Goal: Task Accomplishment & Management: Manage account settings

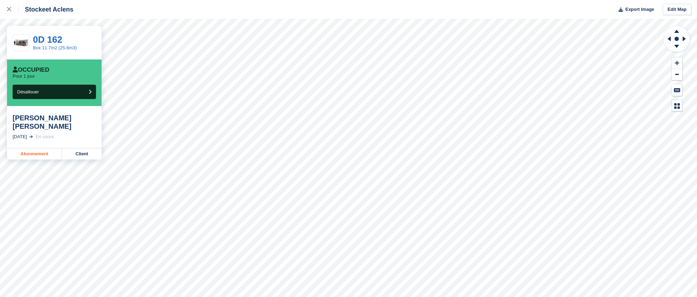
click at [28, 148] on link "Abonnement" at bounding box center [34, 153] width 55 height 11
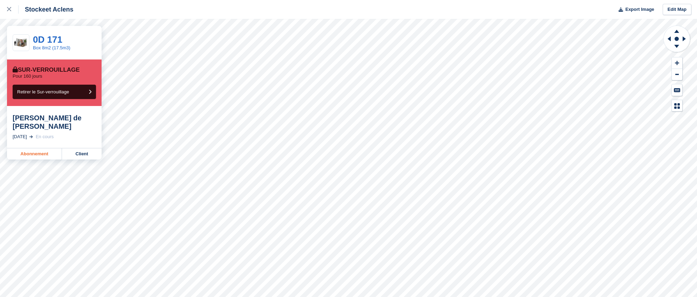
click at [37, 148] on link "Abonnement" at bounding box center [34, 153] width 55 height 11
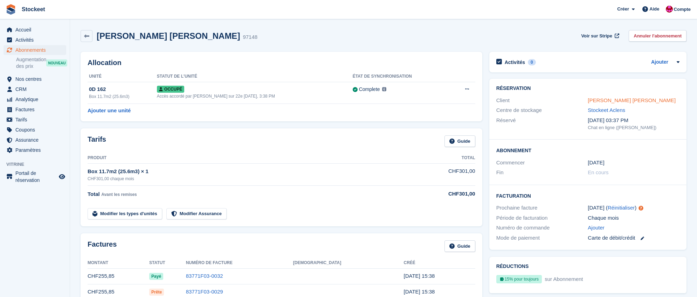
click at [628, 100] on link "stephanie zinga Aebi" at bounding box center [632, 100] width 88 height 6
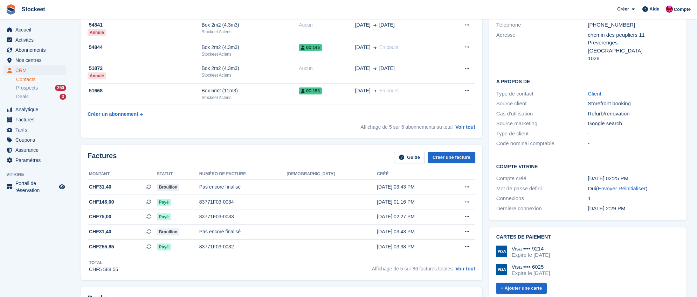
scroll to position [137, 0]
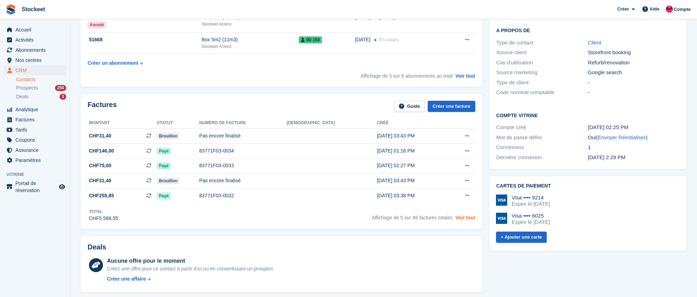
click at [463, 221] on link "Voir tout" at bounding box center [465, 218] width 20 height 6
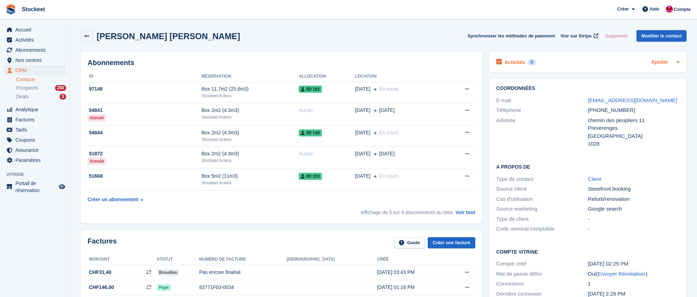
click at [661, 64] on link "Ajouter" at bounding box center [659, 62] width 17 height 8
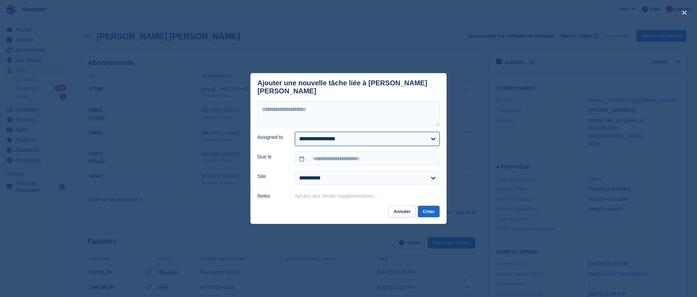
select select "****"
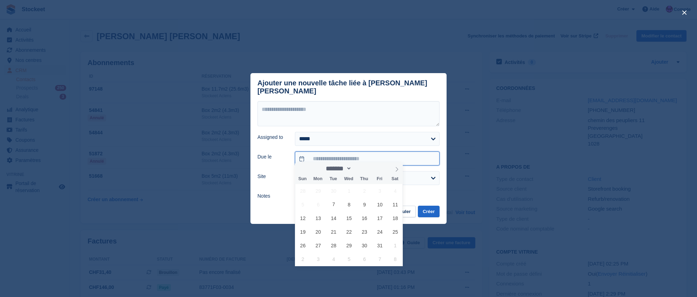
click at [332, 157] on input "text" at bounding box center [367, 159] width 145 height 14
click at [380, 207] on span "10" at bounding box center [380, 205] width 14 height 14
type input "**********"
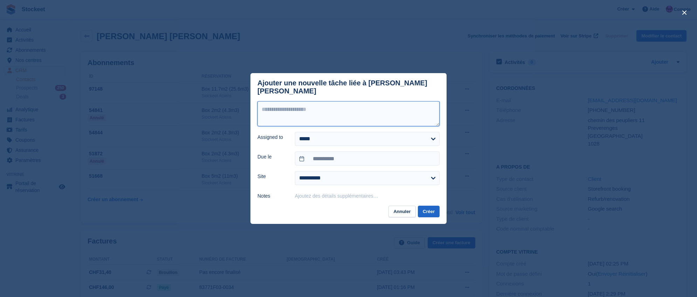
click at [286, 116] on textarea at bounding box center [348, 113] width 182 height 25
click at [335, 106] on textarea "**********" at bounding box center [348, 113] width 182 height 25
click at [388, 104] on textarea "**********" at bounding box center [348, 113] width 182 height 25
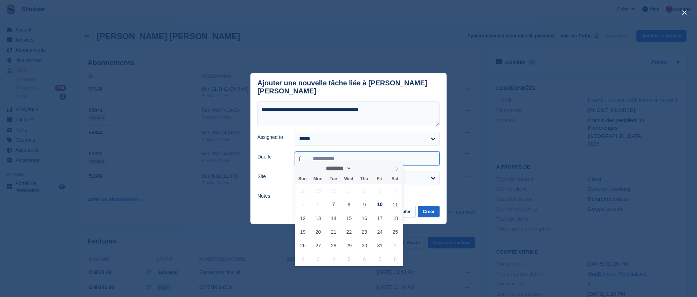
click at [348, 155] on input "**********" at bounding box center [367, 159] width 145 height 14
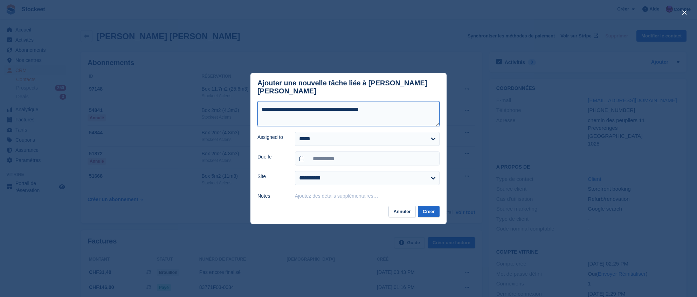
click at [410, 112] on textarea "**********" at bounding box center [348, 113] width 182 height 25
type textarea "**********"
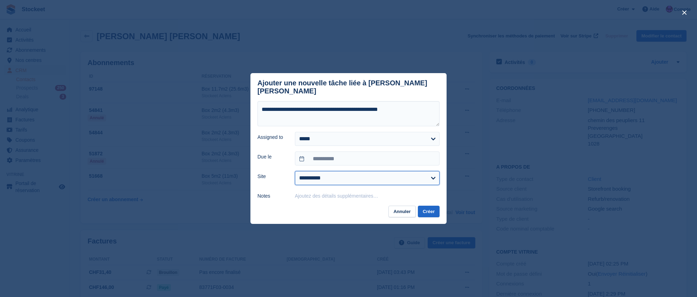
select select "****"
click at [427, 208] on button "Créer" at bounding box center [429, 212] width 22 height 12
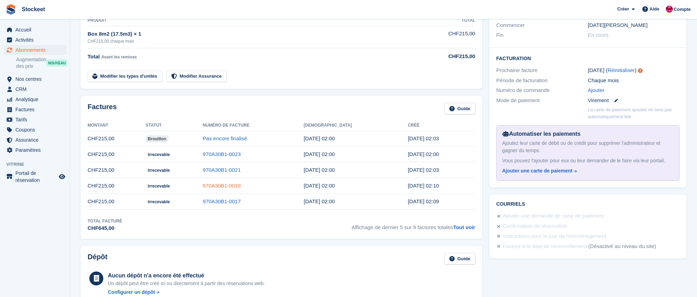
scroll to position [138, 0]
click at [467, 228] on link "Tout voir" at bounding box center [464, 227] width 22 height 6
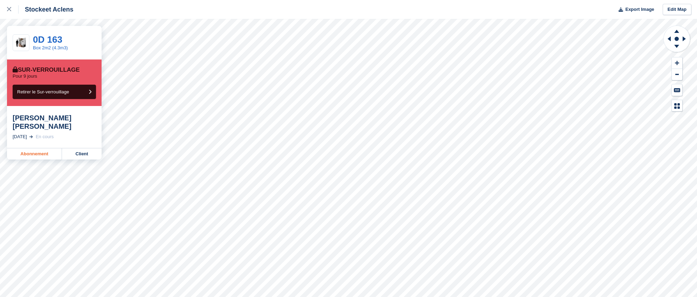
click at [33, 148] on link "Abonnement" at bounding box center [34, 153] width 55 height 11
click at [43, 146] on link "Abonnement" at bounding box center [34, 145] width 55 height 11
click at [45, 148] on link "Abonnement" at bounding box center [34, 153] width 55 height 11
click at [25, 144] on link "Abonnement" at bounding box center [34, 145] width 55 height 11
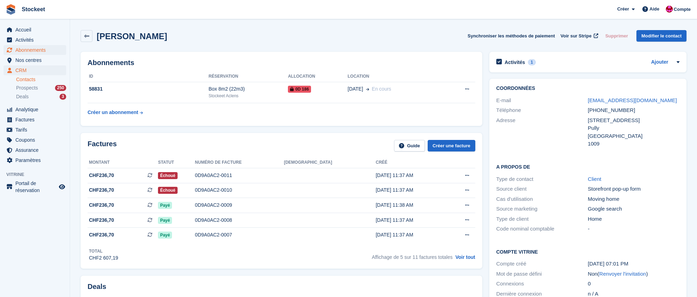
click at [31, 52] on span "Abonnements" at bounding box center [36, 50] width 42 height 10
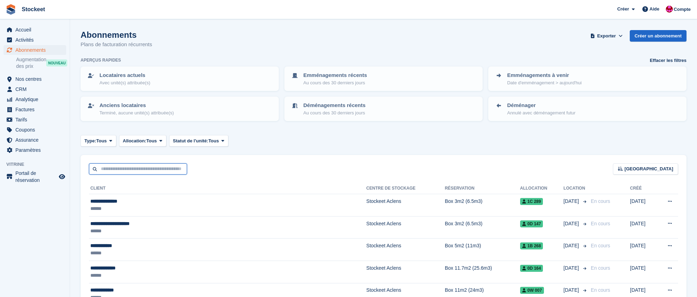
click at [139, 172] on input "text" at bounding box center [138, 170] width 98 height 12
type input "******"
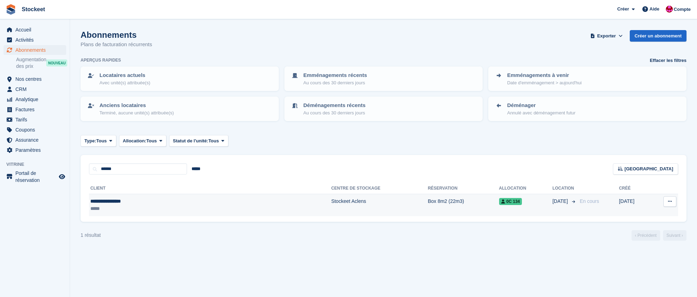
click at [141, 209] on div "*****" at bounding box center [151, 208] width 122 height 7
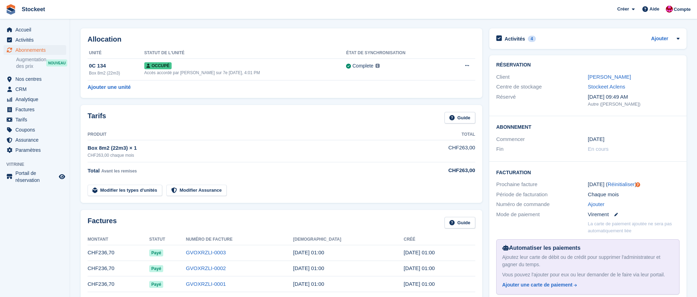
scroll to position [16, 0]
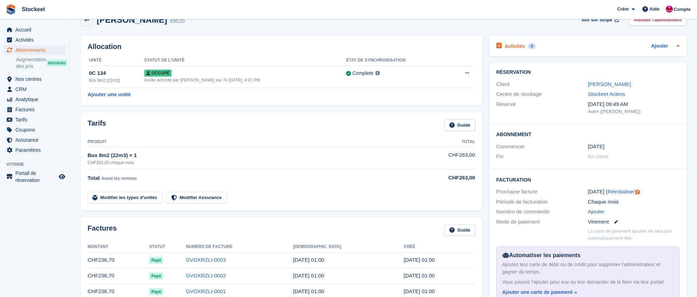
click at [520, 47] on h2 "Activités" at bounding box center [515, 46] width 20 height 6
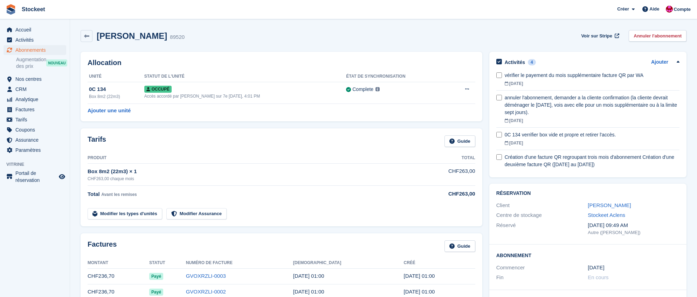
scroll to position [0, 0]
click at [40, 40] on span "Activités" at bounding box center [36, 40] width 42 height 10
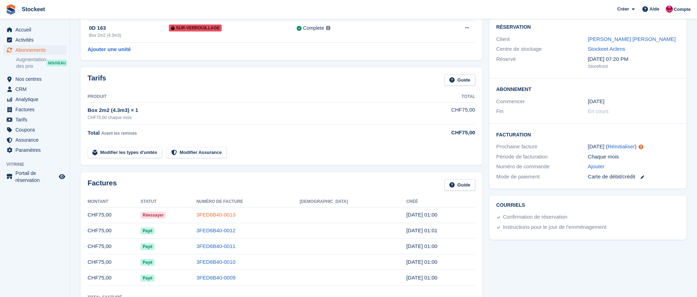
scroll to position [62, 0]
click at [236, 214] on link "3FED6B40-0013" at bounding box center [215, 215] width 39 height 6
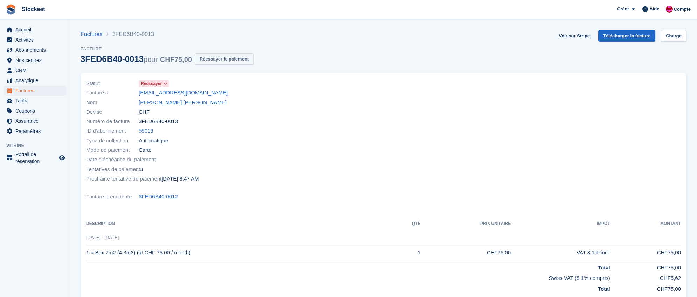
click at [236, 64] on button "Réessayer le paiement" at bounding box center [224, 59] width 59 height 12
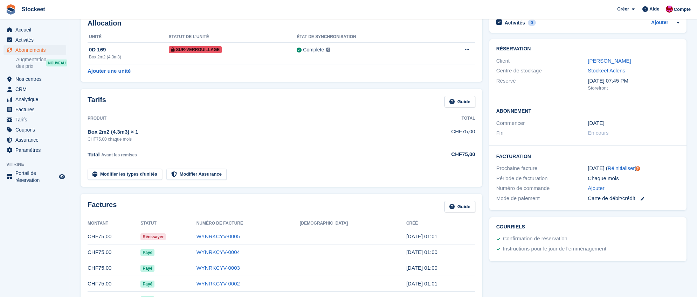
scroll to position [48, 0]
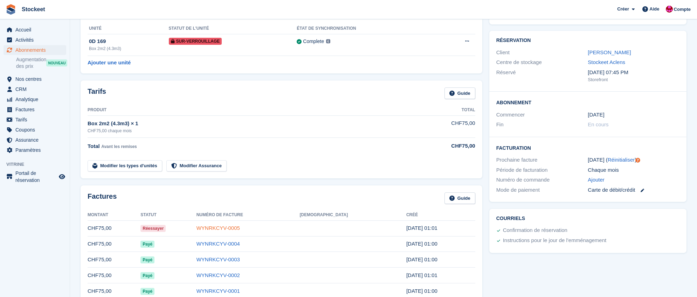
click at [240, 226] on link "WYNRKCYV-0005" at bounding box center [217, 228] width 43 height 6
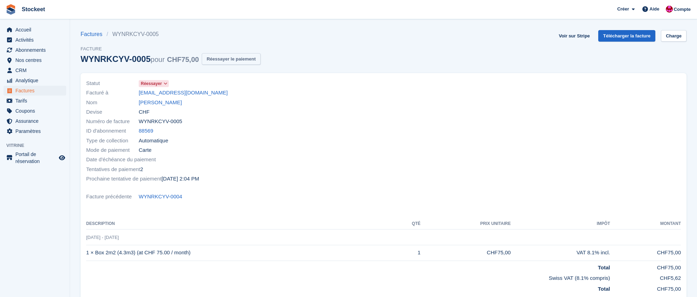
click at [242, 59] on button "Réessayer le paiement" at bounding box center [231, 59] width 59 height 12
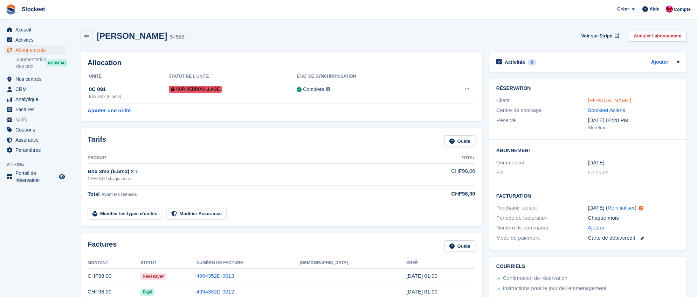
click at [610, 103] on link "[PERSON_NAME]" at bounding box center [609, 100] width 43 height 6
click at [604, 99] on link "[PERSON_NAME] [PERSON_NAME]" at bounding box center [632, 100] width 88 height 6
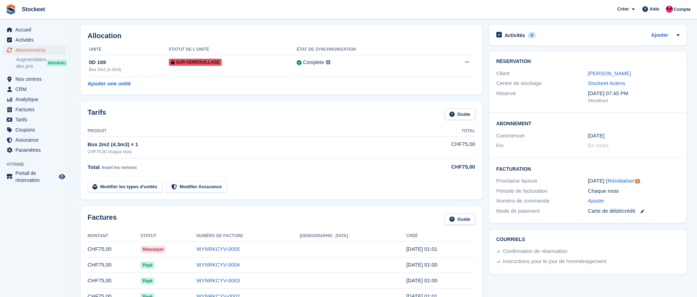
scroll to position [29, 0]
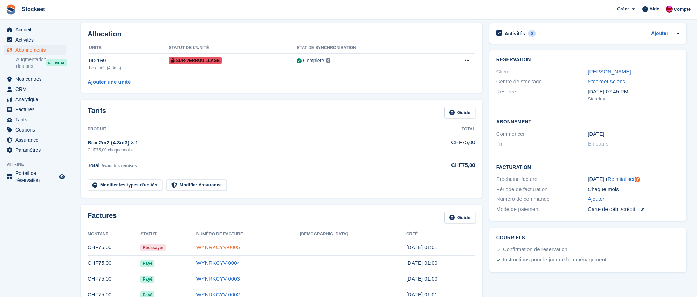
click at [240, 248] on link "WYNRKCYV-0005" at bounding box center [217, 247] width 43 height 6
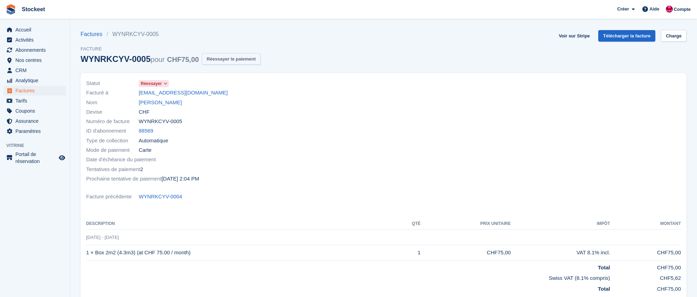
click at [231, 61] on button "Réessayer le paiement" at bounding box center [231, 59] width 59 height 12
click at [161, 104] on link "Marème Ndiaye" at bounding box center [160, 103] width 43 height 8
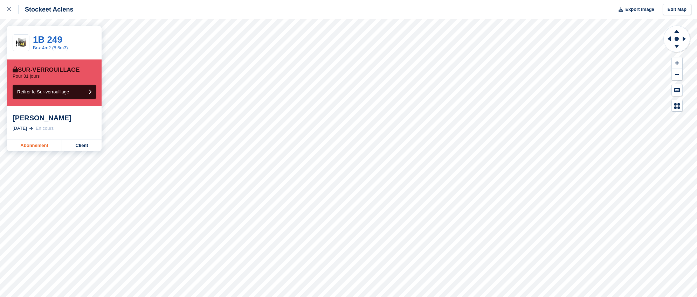
click at [35, 145] on link "Abonnement" at bounding box center [34, 145] width 55 height 11
click at [37, 148] on link "Abonnement" at bounding box center [34, 145] width 55 height 11
click at [27, 148] on link "Abonnement" at bounding box center [34, 153] width 55 height 11
click at [40, 145] on link "Abonnement" at bounding box center [34, 145] width 55 height 11
click at [40, 144] on link "Abonnement" at bounding box center [34, 145] width 55 height 11
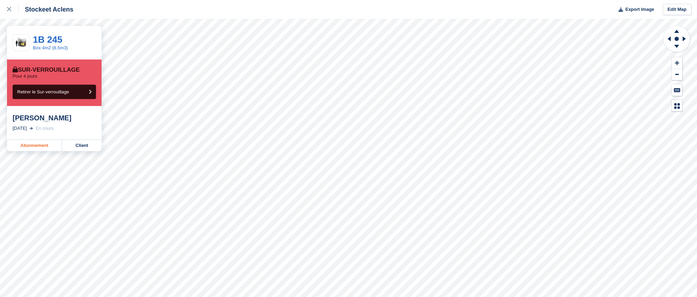
click at [27, 144] on link "Abonnement" at bounding box center [34, 145] width 55 height 11
click at [36, 146] on link "Abonnement" at bounding box center [34, 145] width 55 height 11
click at [34, 144] on link "Abonnement" at bounding box center [34, 145] width 55 height 11
click at [37, 147] on link "Abonnement" at bounding box center [34, 145] width 55 height 11
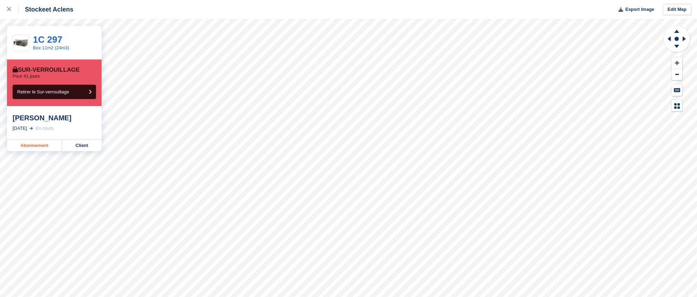
click at [30, 146] on link "Abonnement" at bounding box center [34, 145] width 55 height 11
click at [41, 147] on link "Abonnement" at bounding box center [34, 145] width 55 height 11
click at [41, 145] on link "Abonnement" at bounding box center [34, 145] width 55 height 11
click at [41, 148] on link "Abonnement" at bounding box center [34, 145] width 55 height 11
click at [22, 148] on link "Abonnement" at bounding box center [34, 153] width 55 height 11
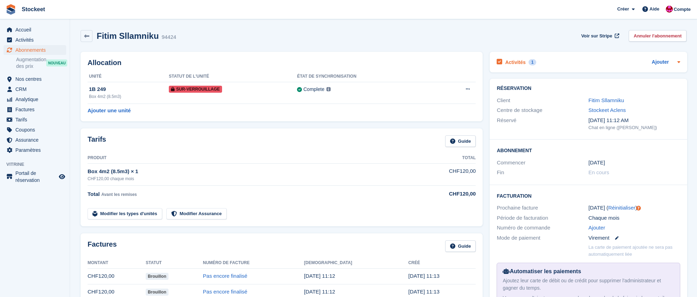
click at [519, 62] on h2 "Activités" at bounding box center [515, 62] width 20 height 6
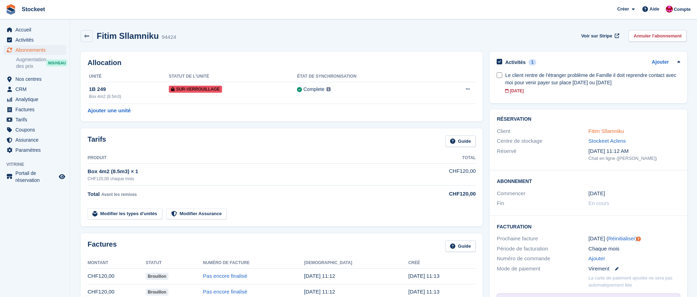
click at [607, 133] on link "Fitim Sllamniku" at bounding box center [606, 131] width 36 height 6
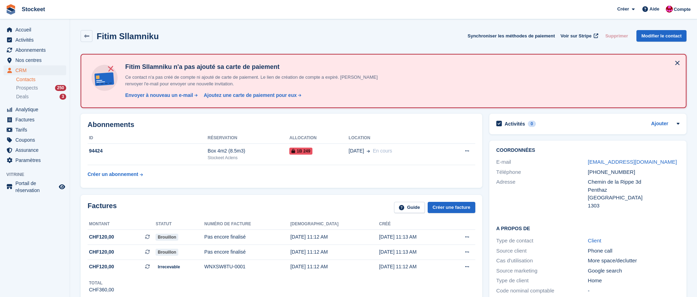
click at [608, 132] on div "Activités 0 Ajouter Aucune tâche liée à Fitim Sllamniku" at bounding box center [587, 124] width 197 height 21
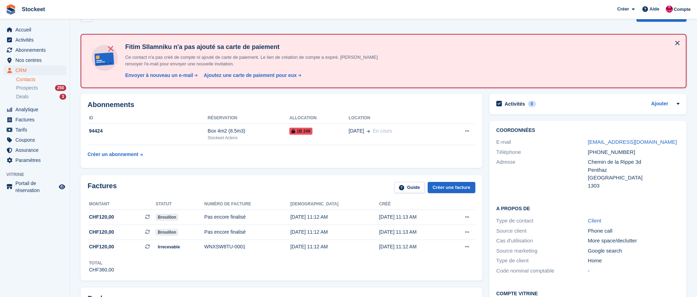
scroll to position [29, 0]
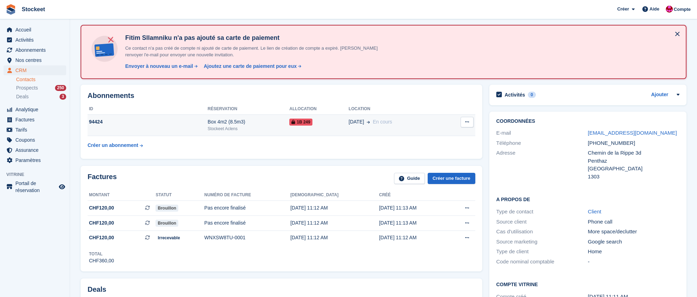
click at [180, 124] on div "94424" at bounding box center [148, 121] width 120 height 7
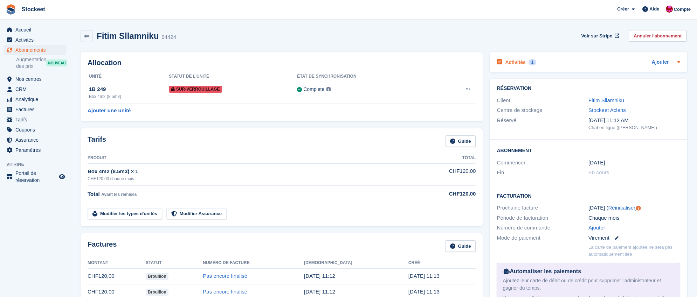
click at [518, 63] on h2 "Activités" at bounding box center [515, 62] width 20 height 6
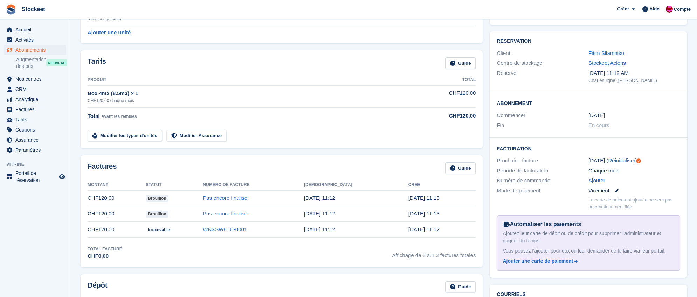
scroll to position [78, 0]
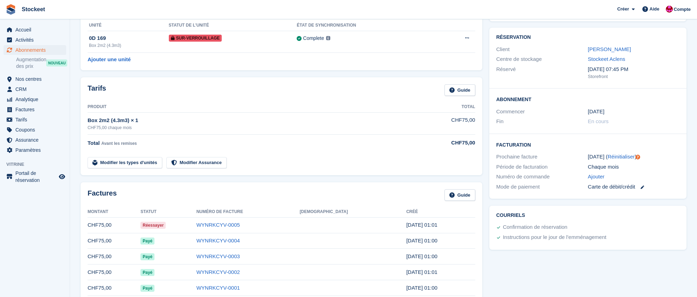
scroll to position [52, 0]
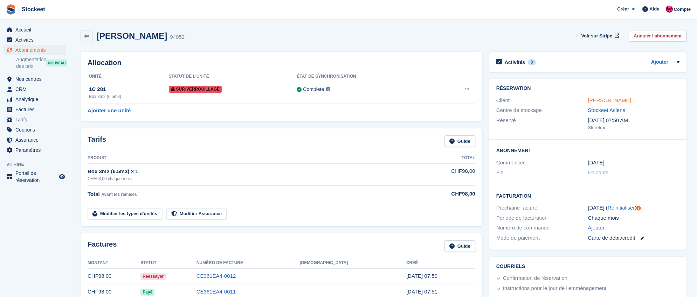
click at [613, 101] on link "[PERSON_NAME]" at bounding box center [609, 100] width 43 height 6
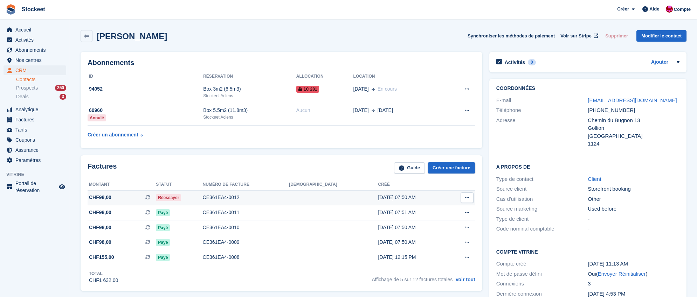
click at [249, 200] on div "CE361EA4-0012" at bounding box center [246, 197] width 87 height 7
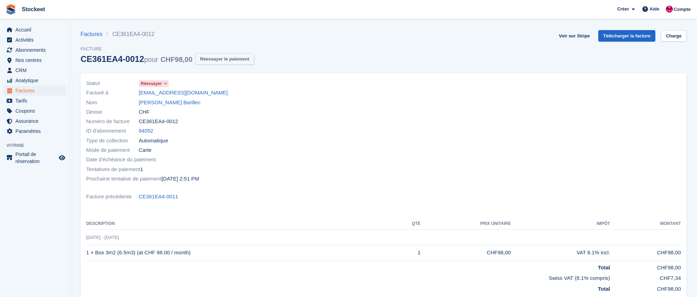
click at [228, 59] on button "Réessayer le paiement" at bounding box center [224, 59] width 59 height 12
click at [167, 106] on div "Nom Loann Barillec" at bounding box center [232, 102] width 293 height 9
click at [162, 104] on link "Loann Barillec" at bounding box center [170, 103] width 62 height 8
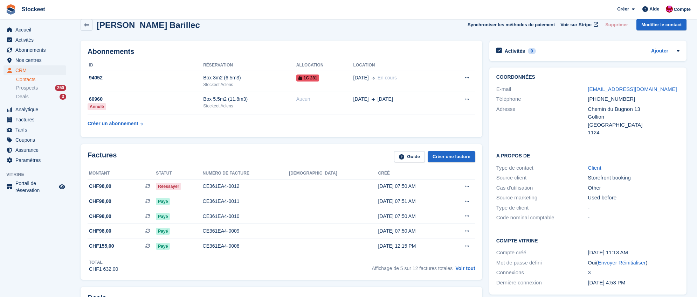
scroll to position [20, 0]
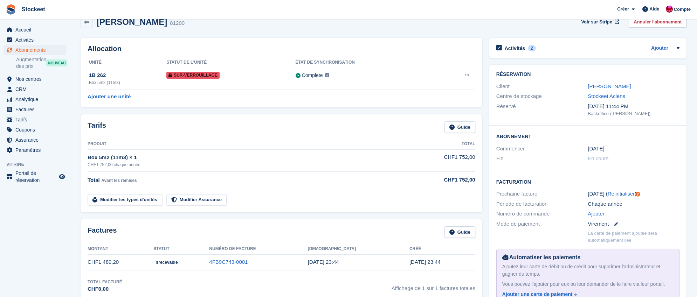
scroll to position [1, 0]
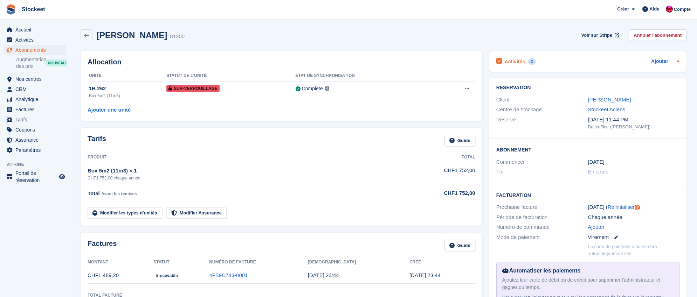
click at [517, 63] on h2 "Activités" at bounding box center [515, 61] width 20 height 6
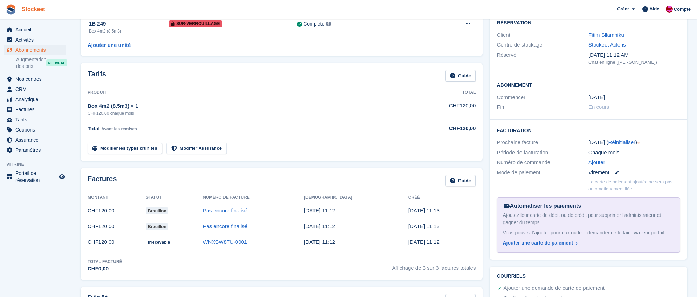
scroll to position [66, 0]
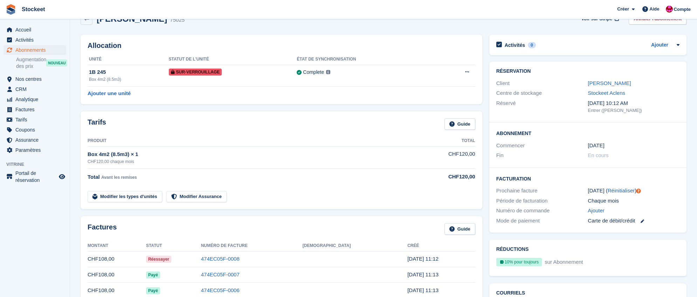
scroll to position [8, 0]
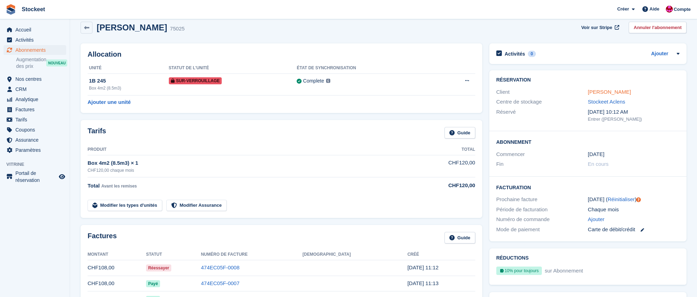
click at [611, 90] on link "[PERSON_NAME]" at bounding box center [609, 92] width 43 height 6
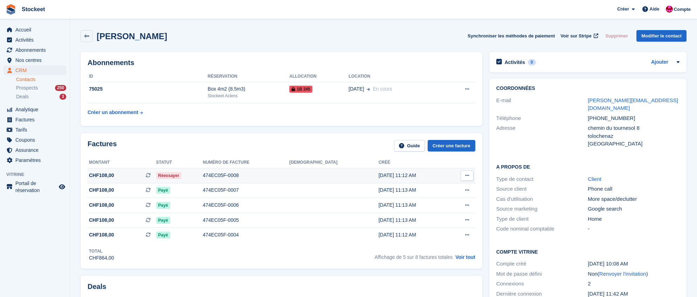
click at [245, 177] on div "474EC05F-0008" at bounding box center [246, 175] width 87 height 7
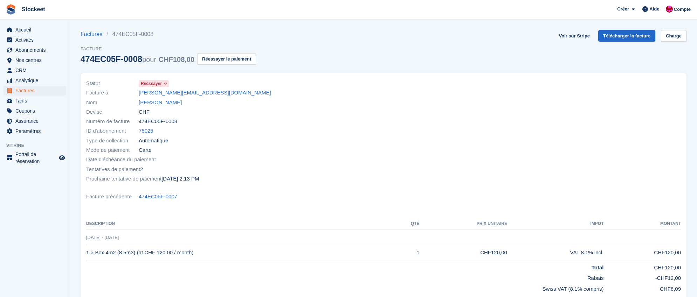
click at [243, 56] on button "Réessayer le paiement" at bounding box center [226, 59] width 59 height 12
click at [152, 102] on link "[PERSON_NAME]" at bounding box center [160, 103] width 43 height 8
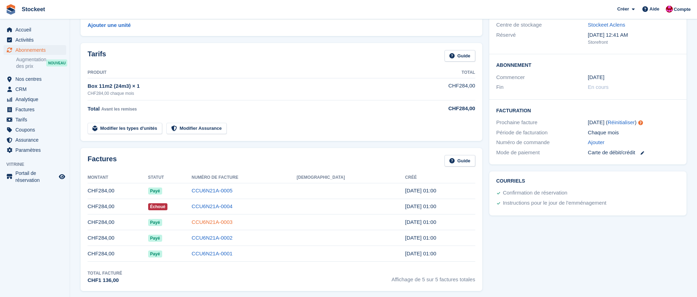
scroll to position [87, 0]
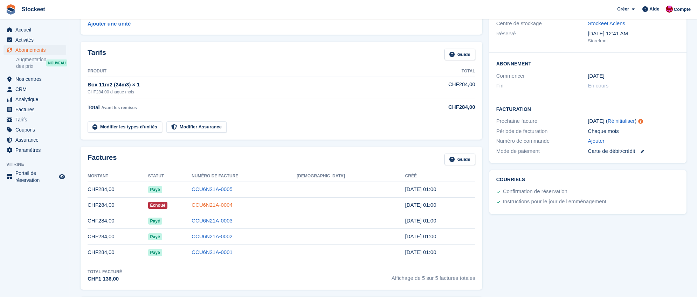
click at [233, 204] on link "CCU6N21A-0004" at bounding box center [212, 205] width 41 height 6
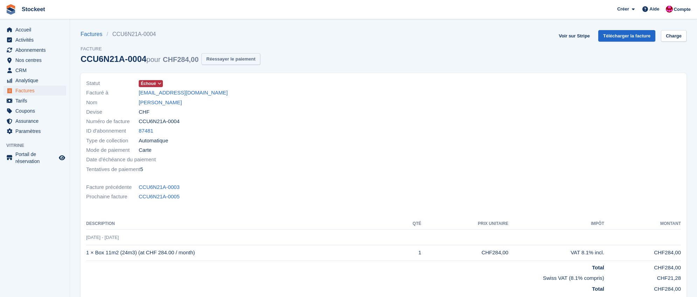
click at [256, 58] on button "Réessayer le paiement" at bounding box center [230, 59] width 59 height 12
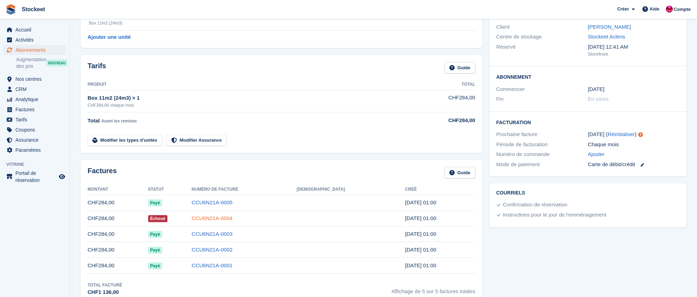
scroll to position [74, 0]
click at [233, 217] on link "CCU6N21A-0004" at bounding box center [212, 218] width 41 height 6
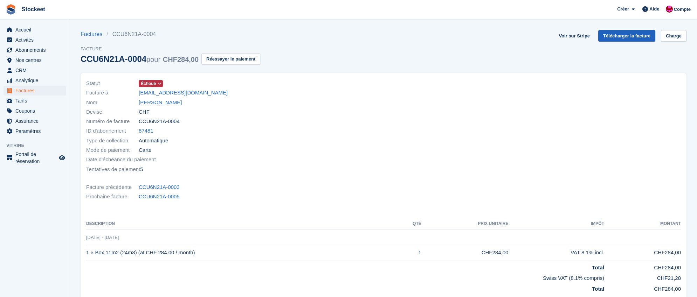
click at [634, 37] on link "Télécharger la facture" at bounding box center [626, 36] width 57 height 12
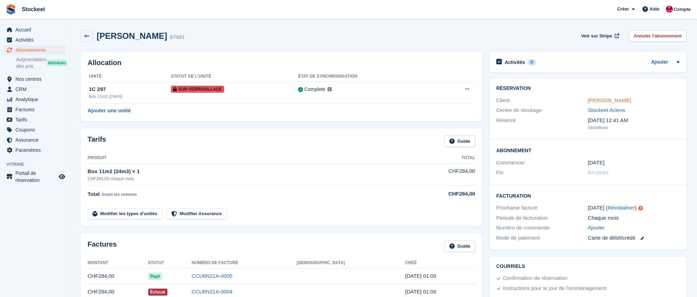
click at [602, 99] on link "Adrian Mercier" at bounding box center [609, 100] width 43 height 6
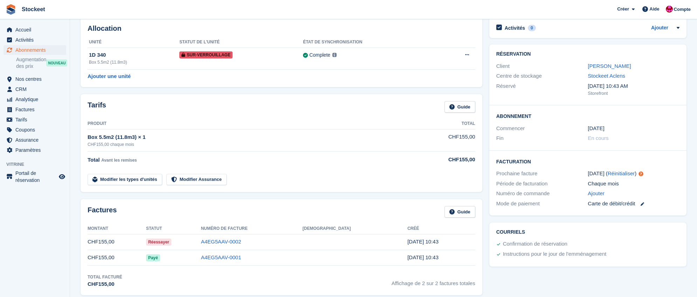
scroll to position [42, 0]
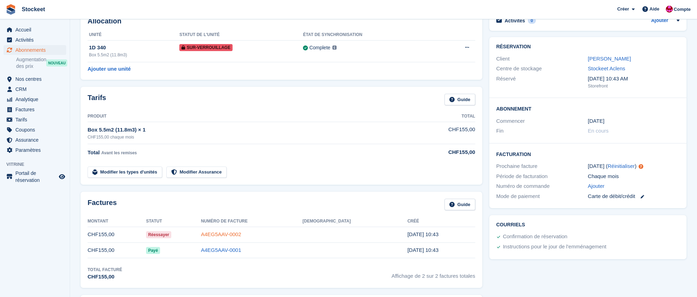
click at [241, 233] on link "A4EG5AAV-0002" at bounding box center [221, 234] width 40 height 6
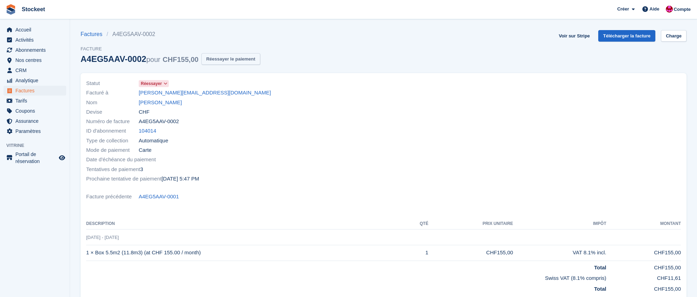
click at [245, 61] on button "Réessayer le paiement" at bounding box center [230, 59] width 59 height 12
click at [154, 101] on link "[PERSON_NAME]" at bounding box center [160, 103] width 43 height 8
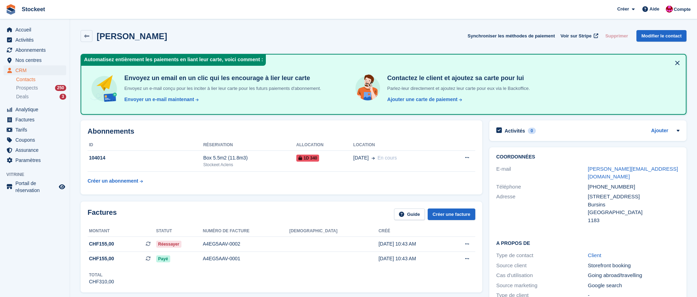
scroll to position [0, 0]
click at [250, 160] on div "Box 5.5m2 (11.8m3)" at bounding box center [249, 157] width 93 height 7
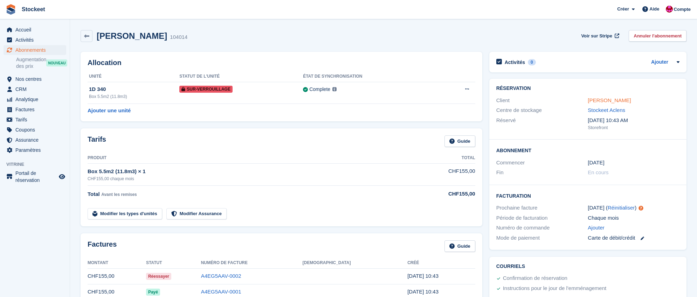
click at [596, 99] on link "[PERSON_NAME]" at bounding box center [609, 100] width 43 height 6
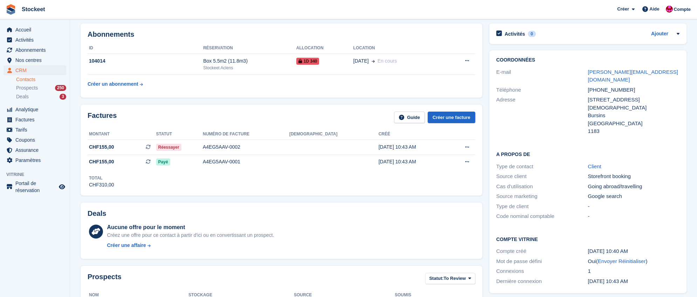
scroll to position [96, 0]
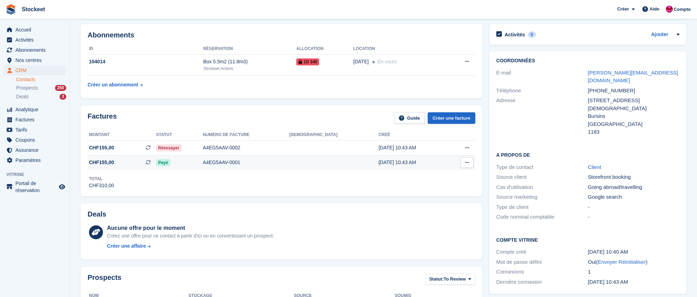
click at [289, 167] on td "A4EG5AAV-0001" at bounding box center [246, 162] width 87 height 15
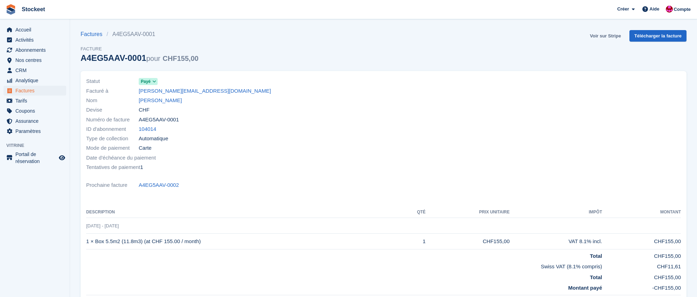
click at [601, 35] on link "Voir sur Stripe" at bounding box center [605, 36] width 37 height 12
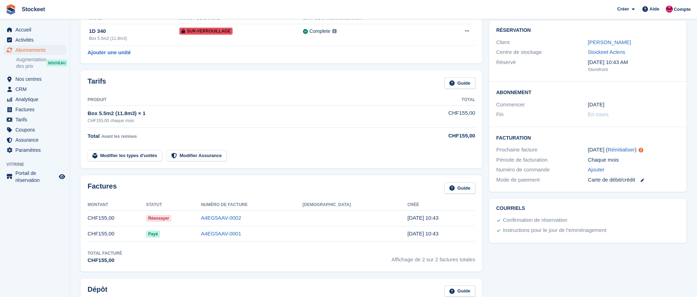
scroll to position [60, 0]
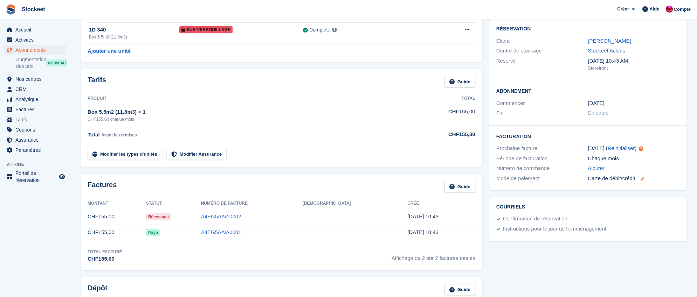
click at [644, 178] on icon at bounding box center [643, 179] width 4 height 4
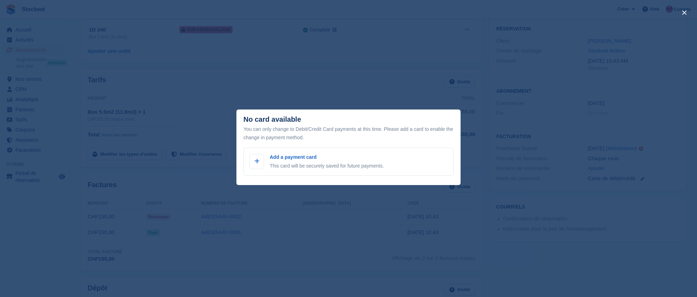
click at [397, 65] on div "close" at bounding box center [348, 148] width 697 height 297
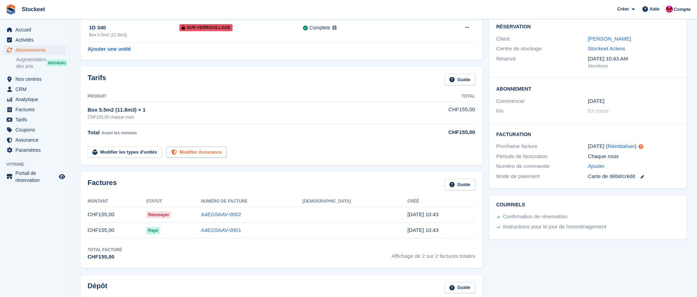
scroll to position [62, 0]
click at [155, 34] on div "Box 5.5m2 (11.8m3)" at bounding box center [134, 35] width 90 height 6
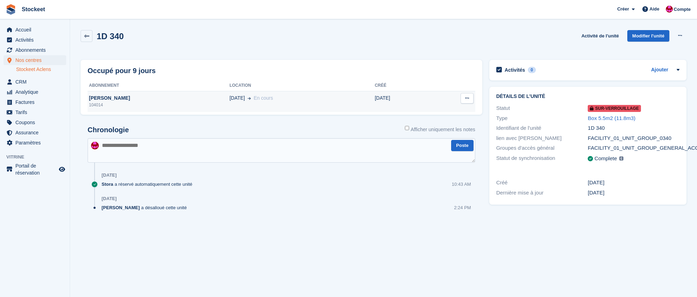
click at [172, 102] on div "104014" at bounding box center [159, 105] width 142 height 6
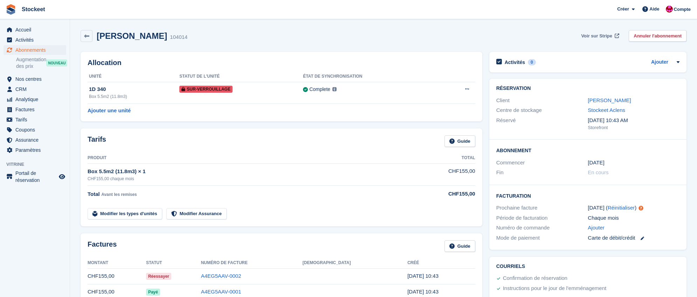
click at [592, 35] on span "Voir sur Stripe" at bounding box center [596, 36] width 31 height 7
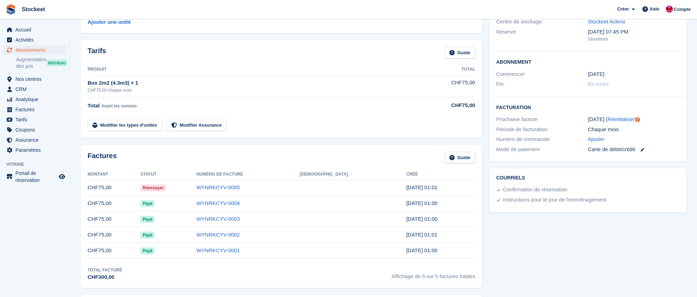
scroll to position [89, 0]
click at [648, 146] on div "Carte de débit/crédit" at bounding box center [634, 149] width 92 height 8
click at [644, 147] on icon at bounding box center [643, 149] width 4 height 4
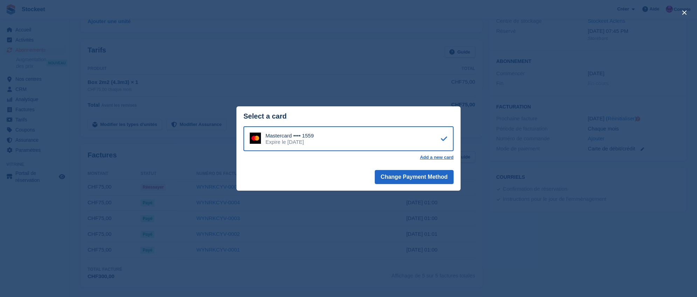
click at [473, 213] on div "close" at bounding box center [348, 148] width 697 height 297
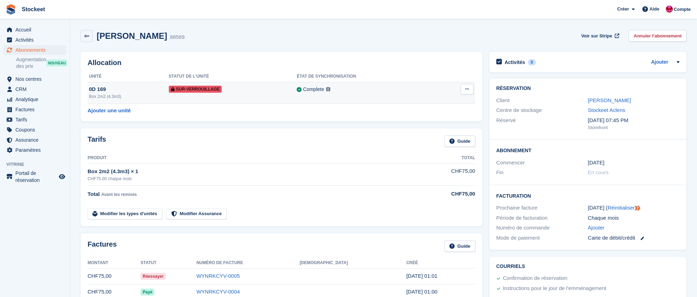
scroll to position [0, 0]
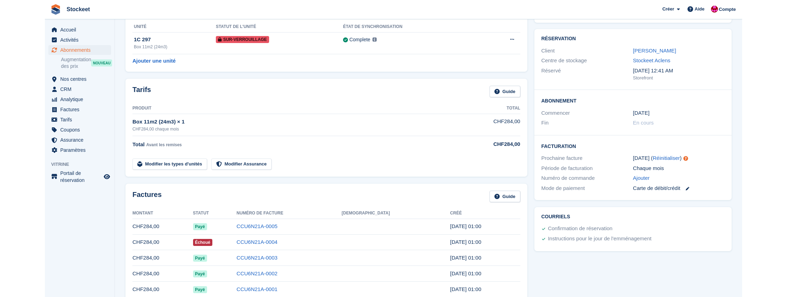
scroll to position [73, 0]
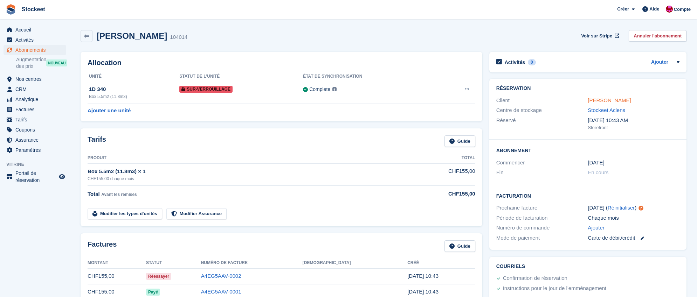
click at [602, 102] on link "[PERSON_NAME]" at bounding box center [609, 100] width 43 height 6
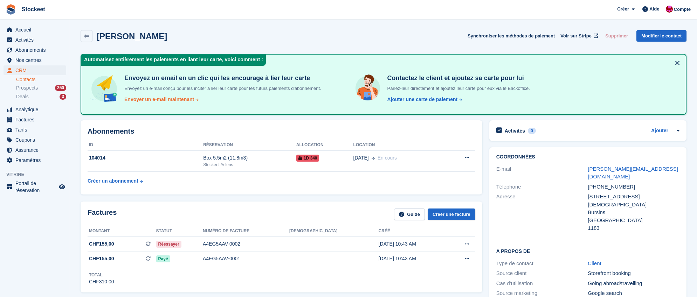
click at [158, 101] on div "Envoyer un e-mail maintenant" at bounding box center [159, 99] width 70 height 7
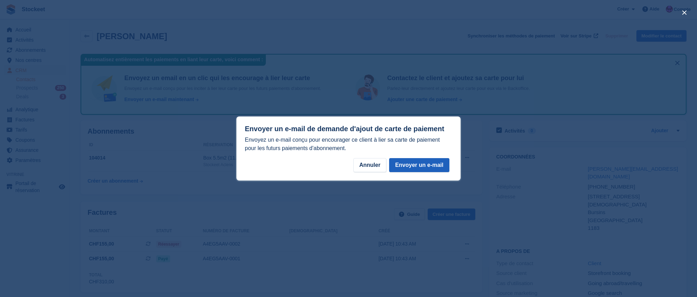
click at [415, 164] on button "Envoyer un e-mail" at bounding box center [419, 165] width 60 height 14
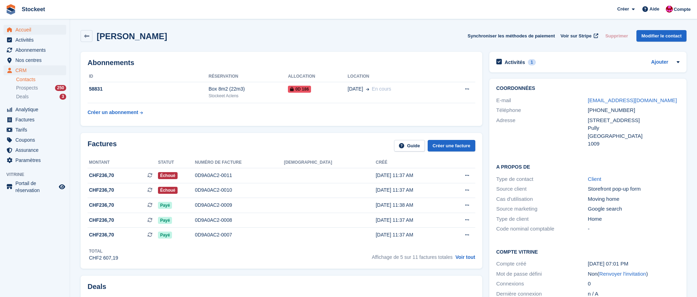
click at [19, 29] on span "Accueil" at bounding box center [36, 30] width 42 height 10
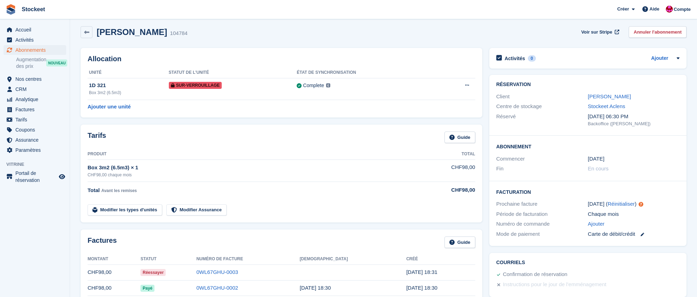
scroll to position [4, 0]
click at [600, 95] on link "[PERSON_NAME]" at bounding box center [609, 96] width 43 height 6
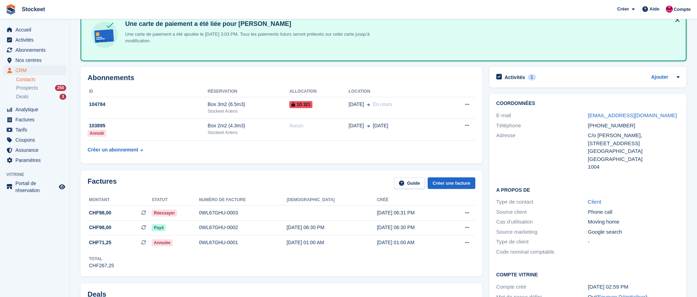
scroll to position [20, 0]
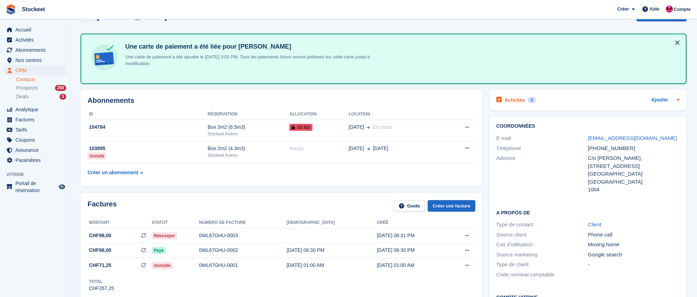
click at [519, 101] on h2 "Activités" at bounding box center [515, 100] width 20 height 6
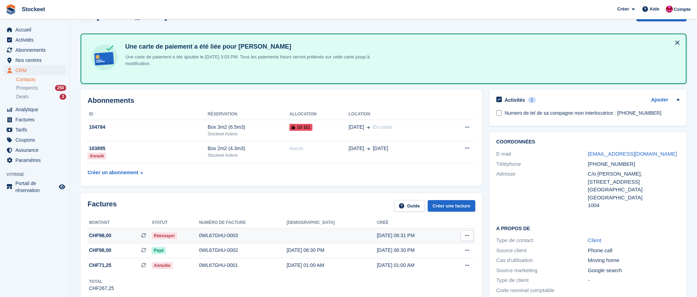
click at [221, 238] on div "0WL67GHU-0003" at bounding box center [243, 235] width 88 height 7
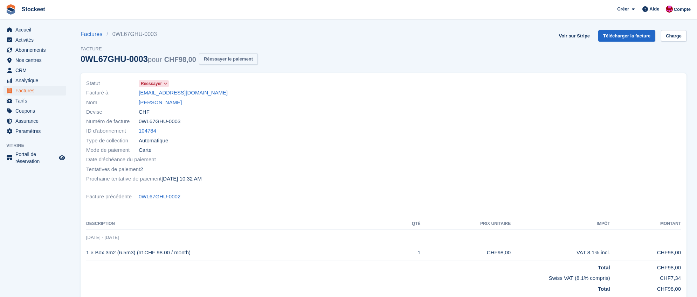
click at [219, 60] on button "Réessayer le paiement" at bounding box center [228, 59] width 59 height 12
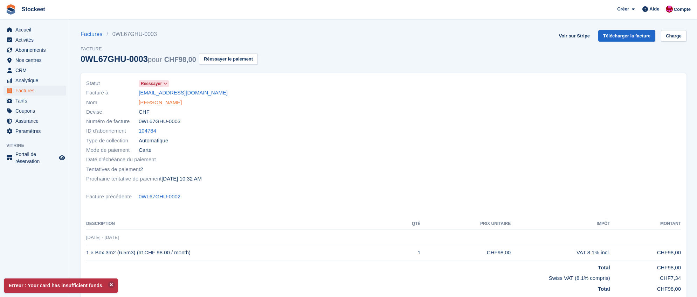
click at [153, 102] on link "SALIHI Fitim" at bounding box center [160, 103] width 43 height 8
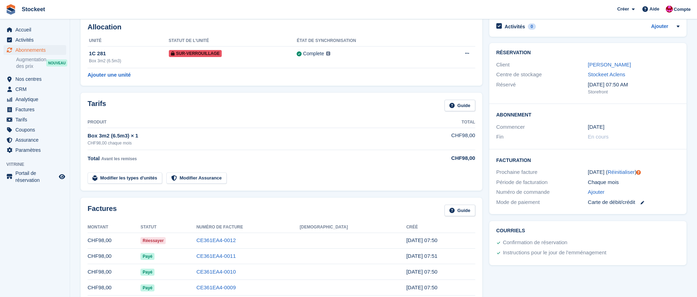
scroll to position [37, 0]
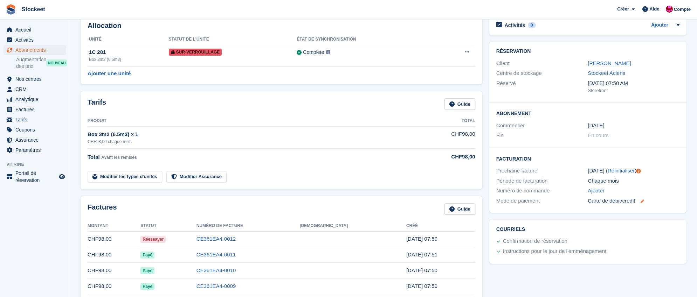
click at [644, 200] on icon at bounding box center [643, 202] width 4 height 4
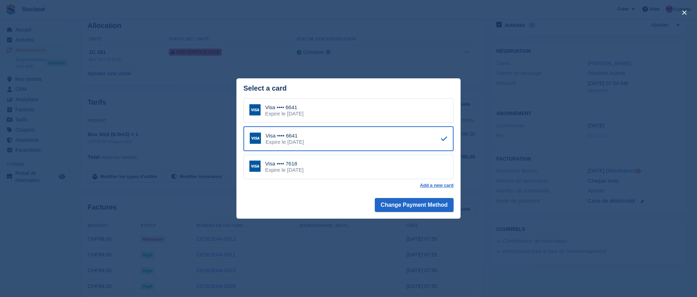
click at [300, 165] on div "Visa •••• 7618" at bounding box center [284, 164] width 39 height 6
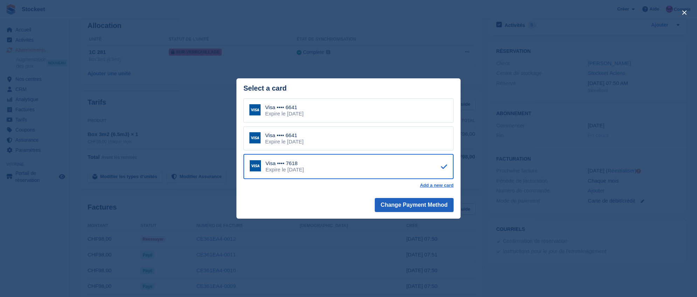
click at [395, 202] on button "Change Payment Method" at bounding box center [414, 205] width 79 height 14
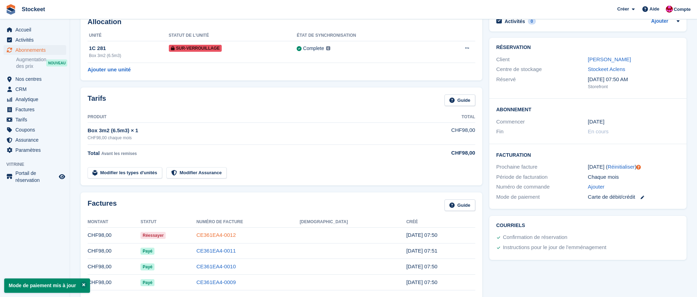
scroll to position [62, 0]
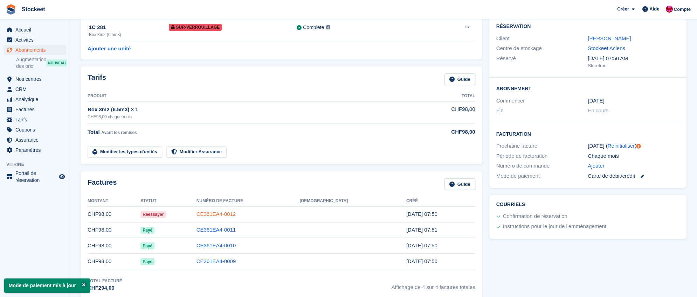
click at [236, 215] on link "CE361EA4-0012" at bounding box center [216, 214] width 40 height 6
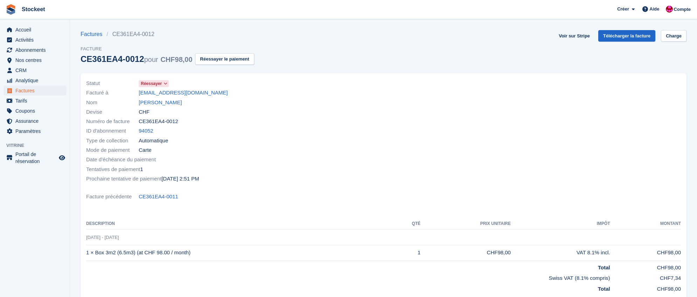
drag, startPoint x: 235, startPoint y: 62, endPoint x: 364, endPoint y: 143, distance: 152.0
click at [235, 62] on button "Réessayer le paiement" at bounding box center [224, 59] width 59 height 12
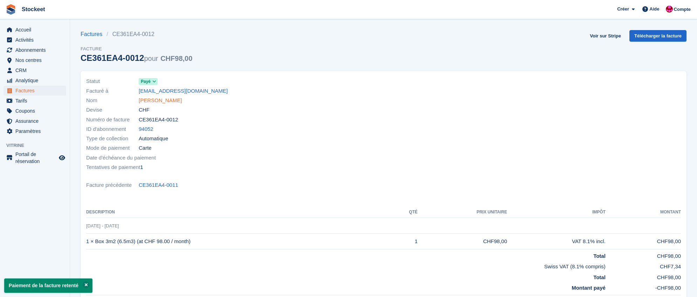
click at [154, 99] on link "Loann Barillec" at bounding box center [160, 101] width 43 height 8
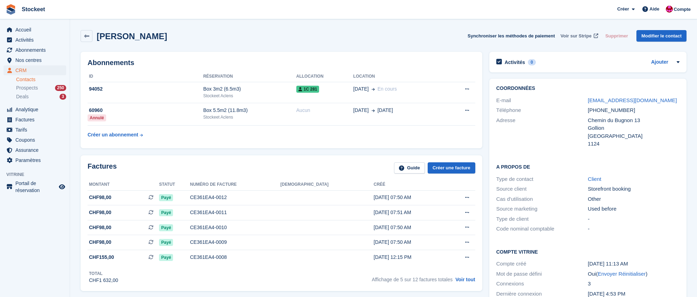
click at [569, 35] on span "Voir sur Stripe" at bounding box center [575, 36] width 31 height 7
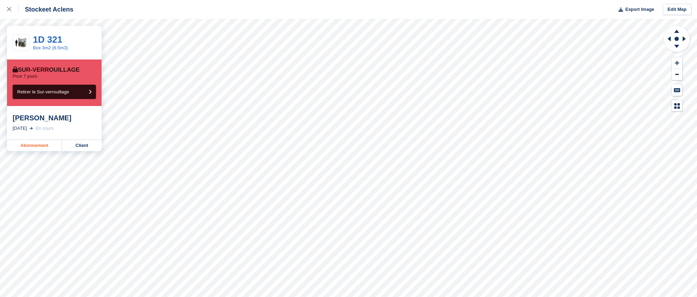
click at [42, 146] on link "Abonnement" at bounding box center [34, 145] width 55 height 11
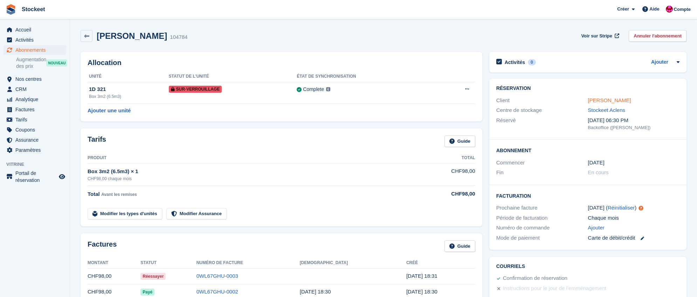
click at [615, 99] on link "[PERSON_NAME]" at bounding box center [609, 100] width 43 height 6
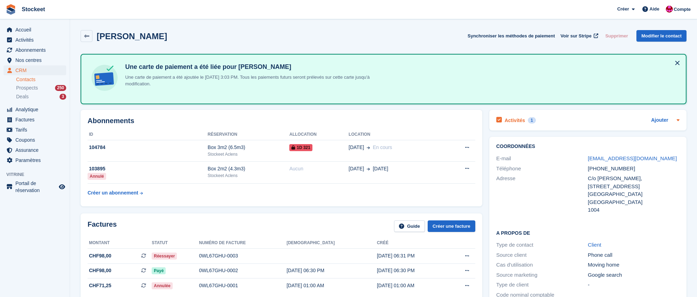
click at [516, 118] on h2 "Activités" at bounding box center [515, 120] width 20 height 6
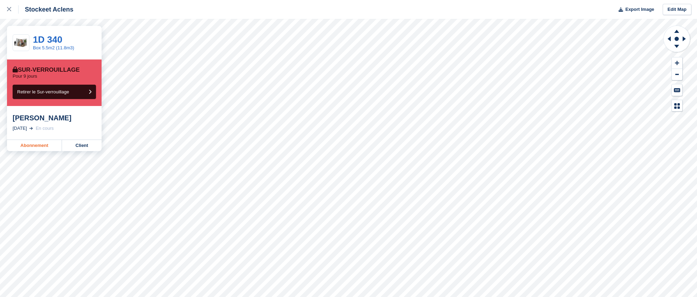
click at [39, 145] on link "Abonnement" at bounding box center [34, 145] width 55 height 11
click at [32, 149] on link "Abonnement" at bounding box center [34, 153] width 55 height 11
click at [28, 153] on link "Abonnement" at bounding box center [34, 153] width 55 height 11
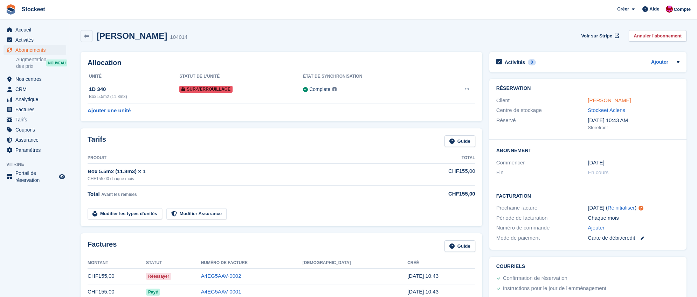
click at [598, 101] on link "[PERSON_NAME]" at bounding box center [609, 100] width 43 height 6
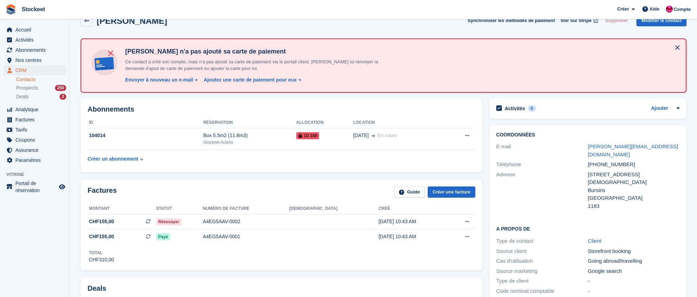
scroll to position [17, 0]
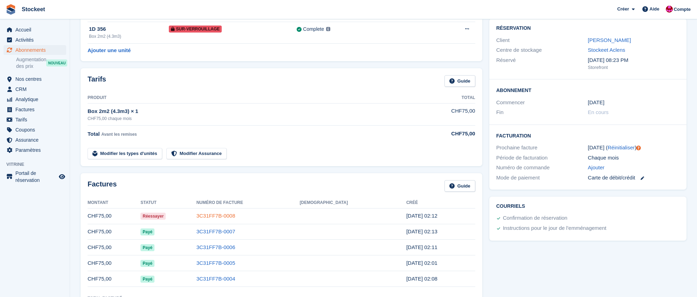
click at [235, 217] on link "3C31FF7B-0008" at bounding box center [215, 216] width 39 height 6
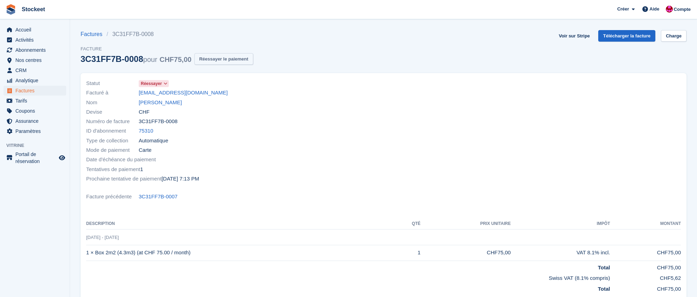
click at [237, 61] on button "Réessayer le paiement" at bounding box center [223, 59] width 59 height 12
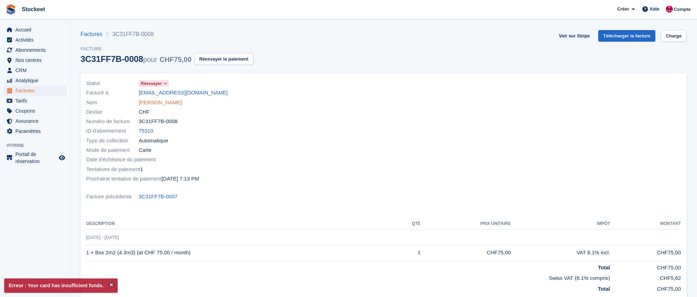
click at [174, 103] on link "Sandra Lozano Castilla" at bounding box center [160, 103] width 43 height 8
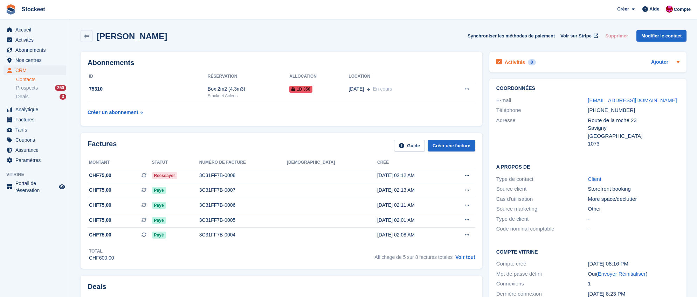
click at [512, 61] on h2 "Activités" at bounding box center [515, 62] width 20 height 6
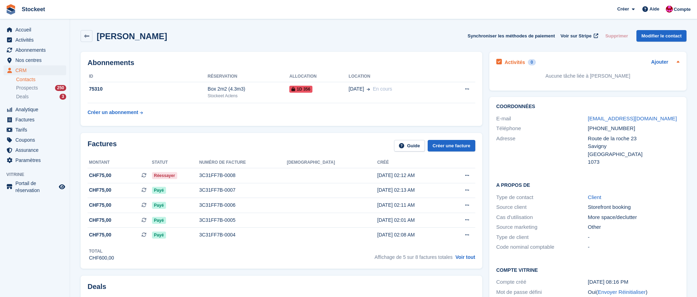
click at [516, 62] on h2 "Activités" at bounding box center [515, 62] width 20 height 6
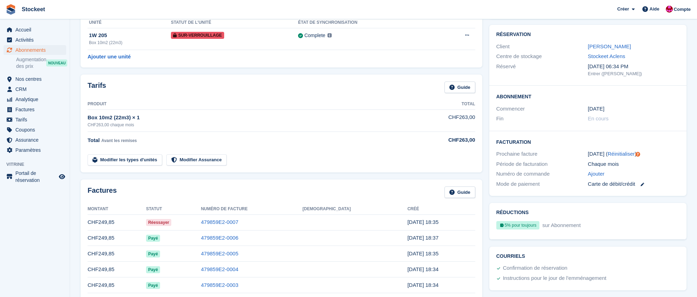
scroll to position [56, 0]
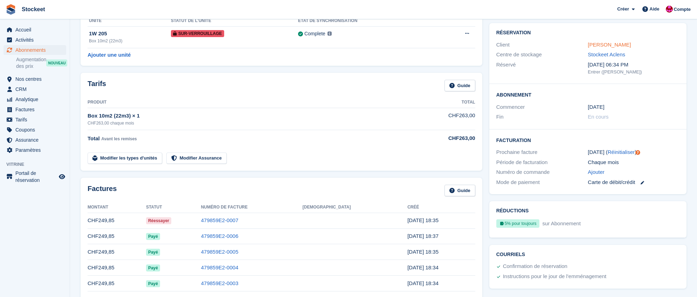
click at [608, 46] on link "[PERSON_NAME]" at bounding box center [609, 45] width 43 height 6
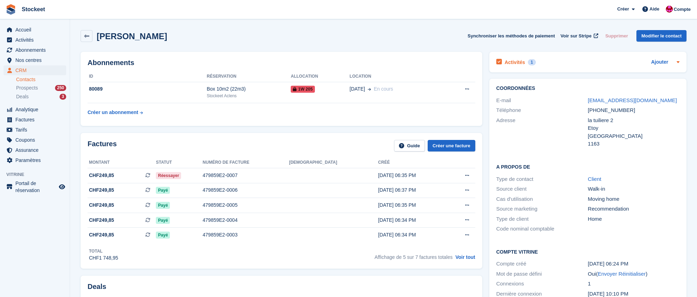
click at [517, 65] on h2 "Activités" at bounding box center [515, 62] width 20 height 6
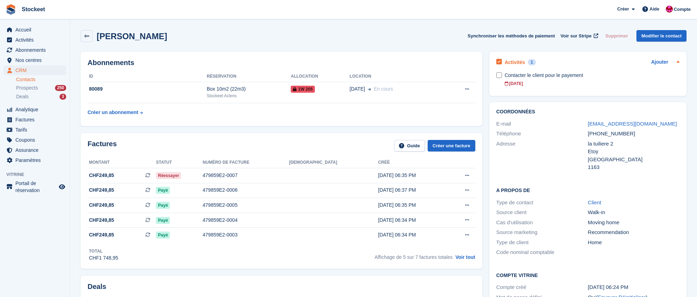
click at [517, 65] on h2 "Activités" at bounding box center [515, 62] width 20 height 6
